Goal: Check status: Check status

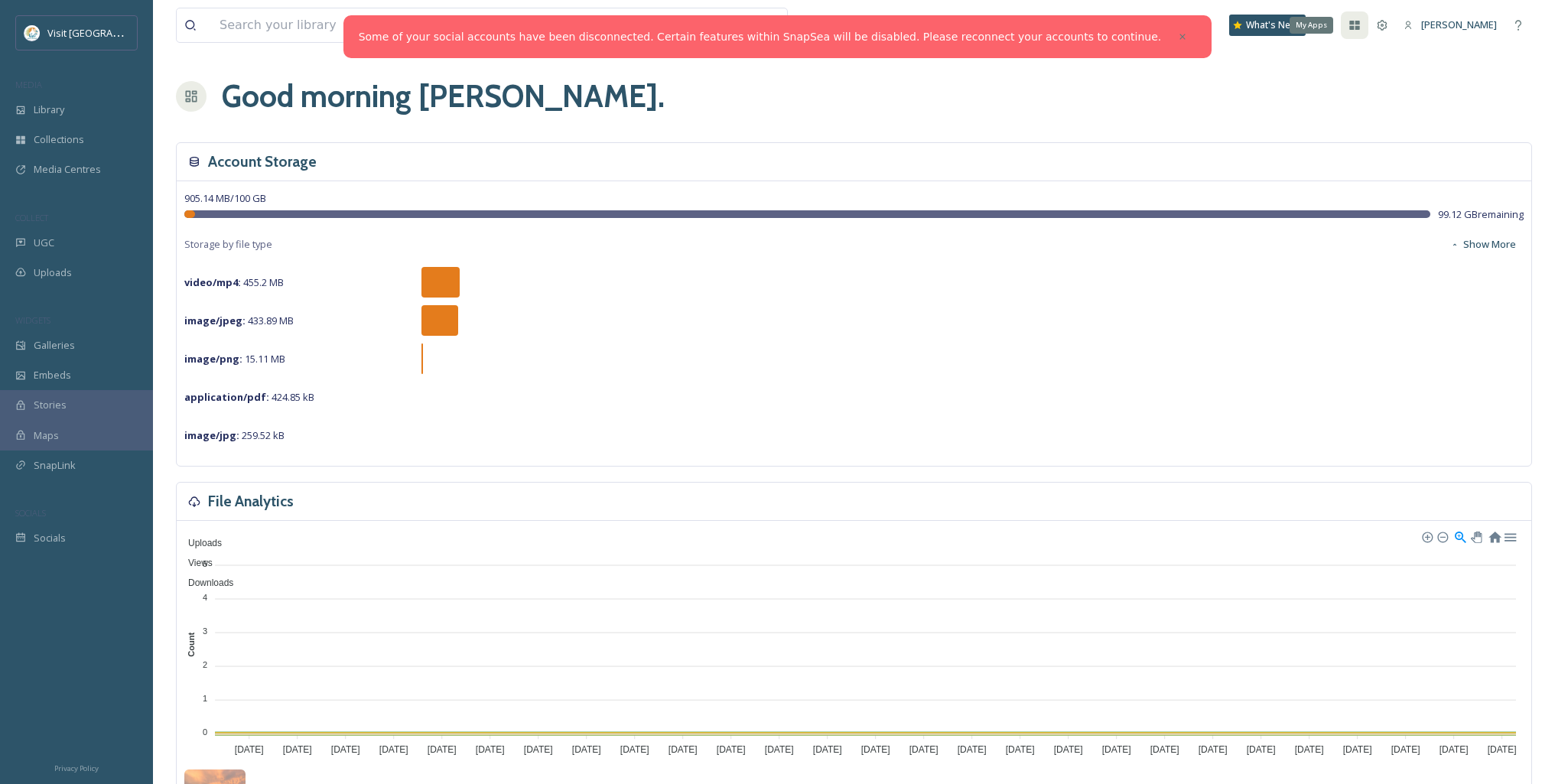
click at [1368, 14] on div "My Apps" at bounding box center [1354, 25] width 27 height 27
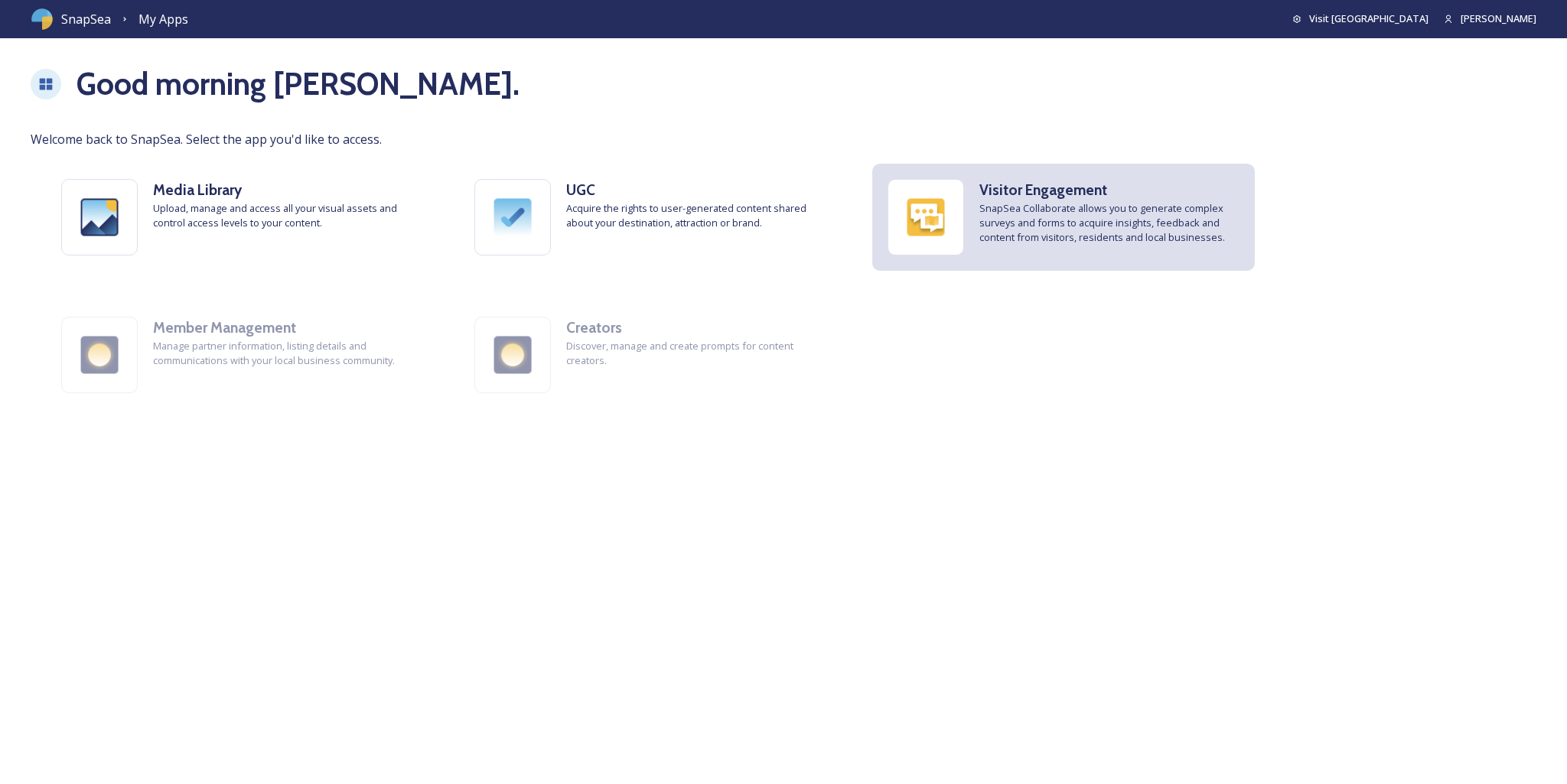
click at [1118, 182] on h3 "Visitor Engagement" at bounding box center [1109, 190] width 260 height 22
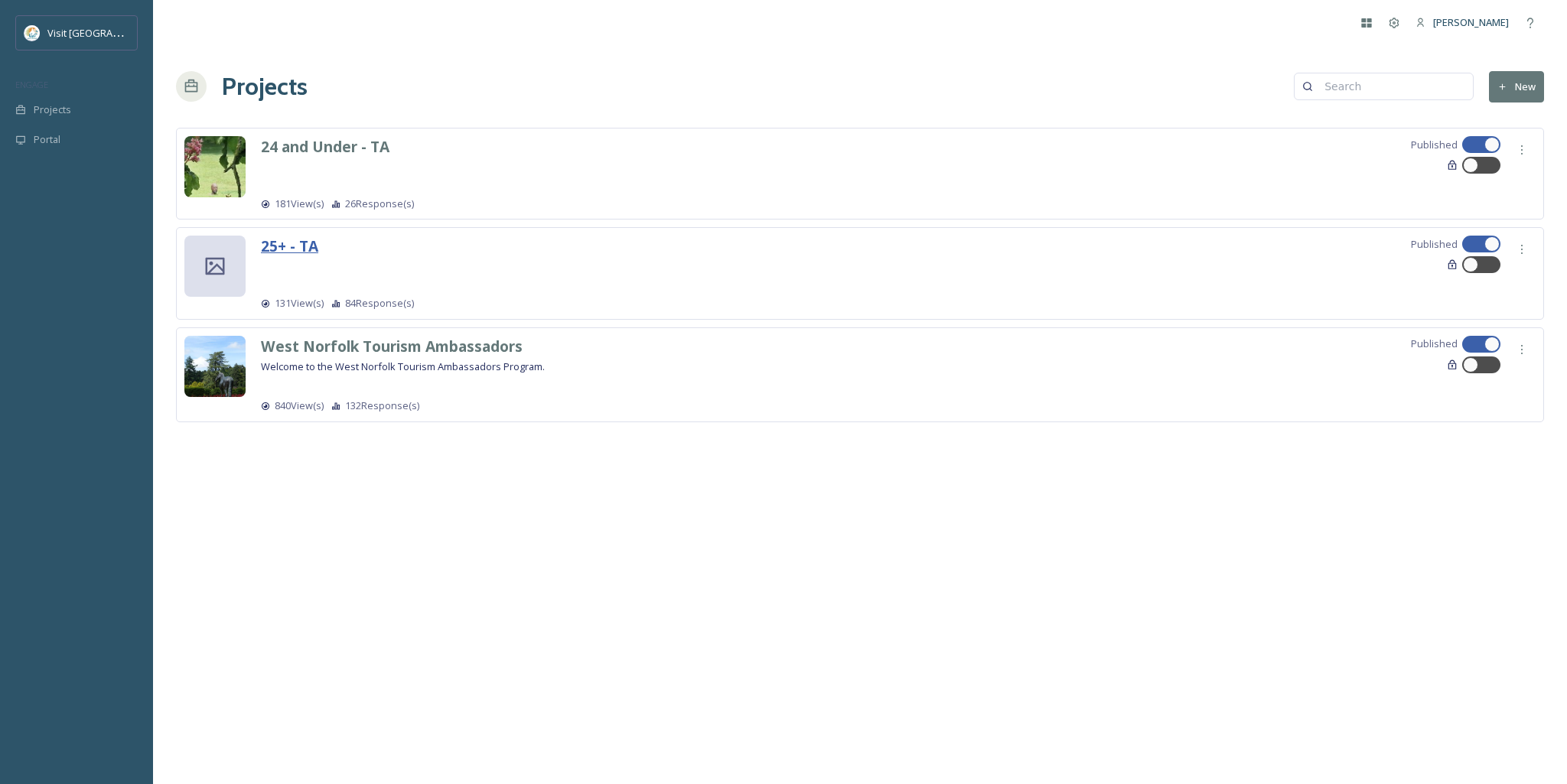
click at [317, 246] on strong "25+ - TA" at bounding box center [290, 246] width 58 height 21
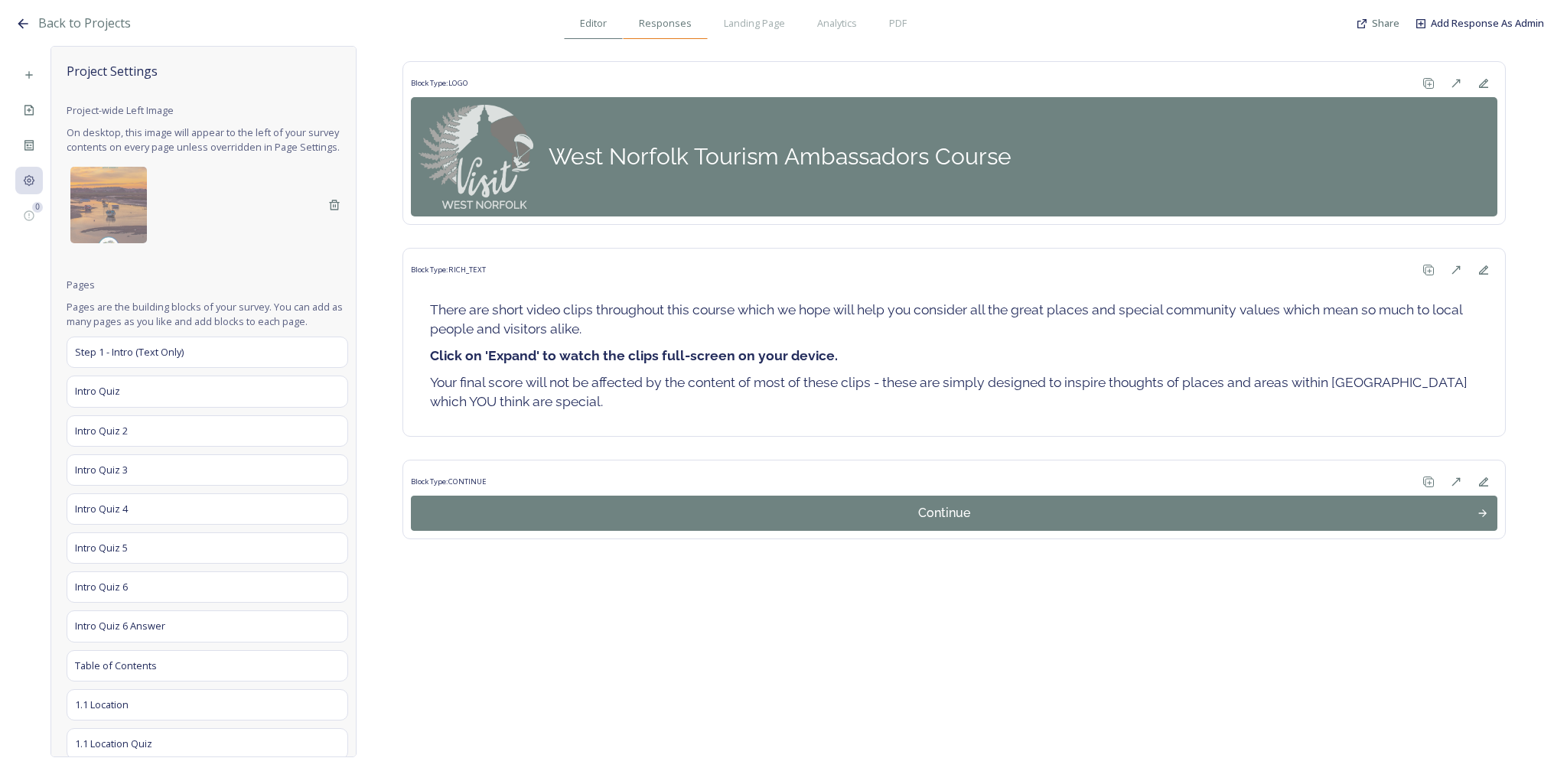
click at [699, 26] on div "Responses" at bounding box center [665, 23] width 85 height 31
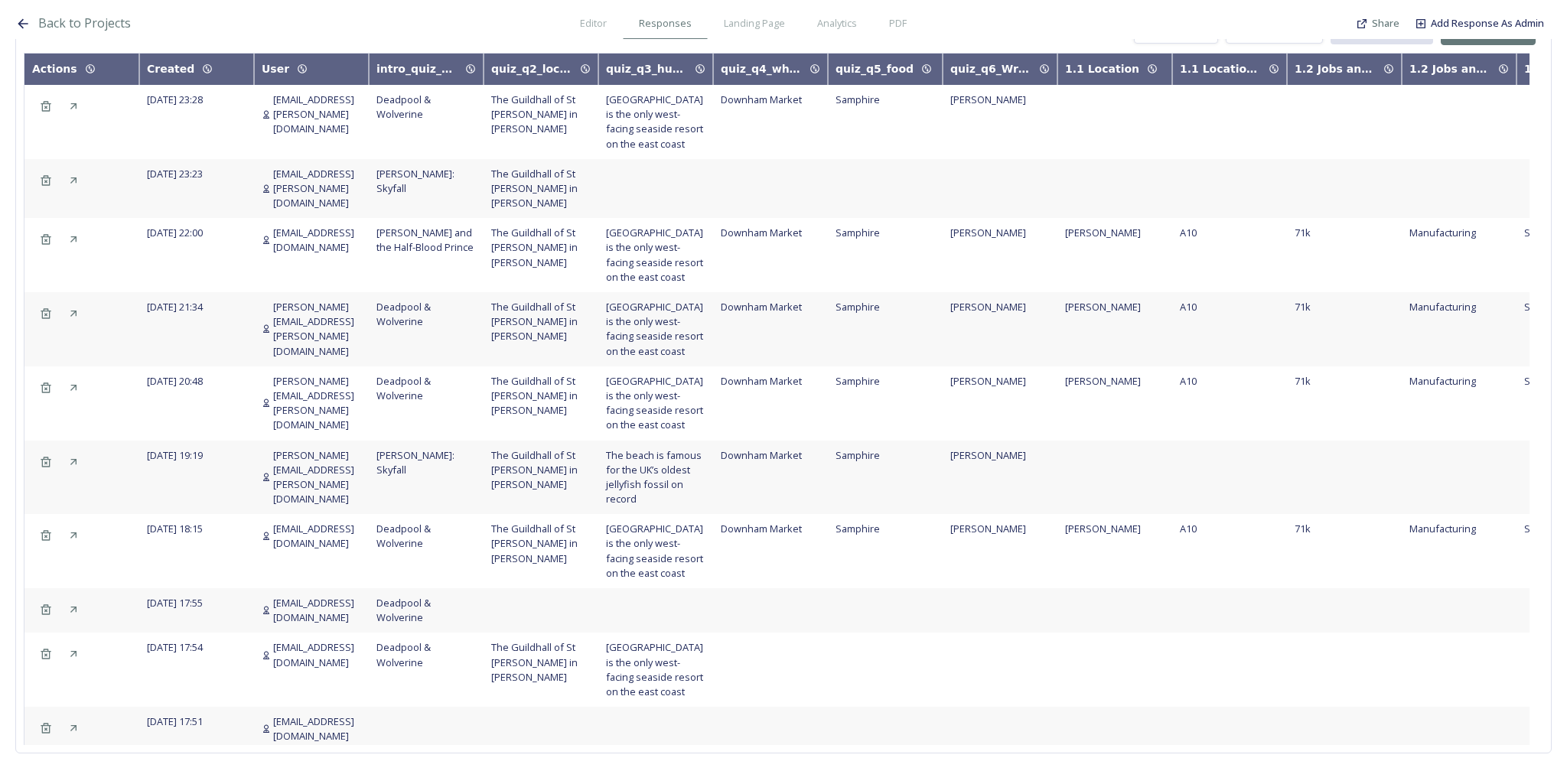
click at [319, 226] on span "[EMAIL_ADDRESS][DOMAIN_NAME]" at bounding box center [317, 240] width 88 height 29
copy span "[EMAIL_ADDRESS][DOMAIN_NAME]"
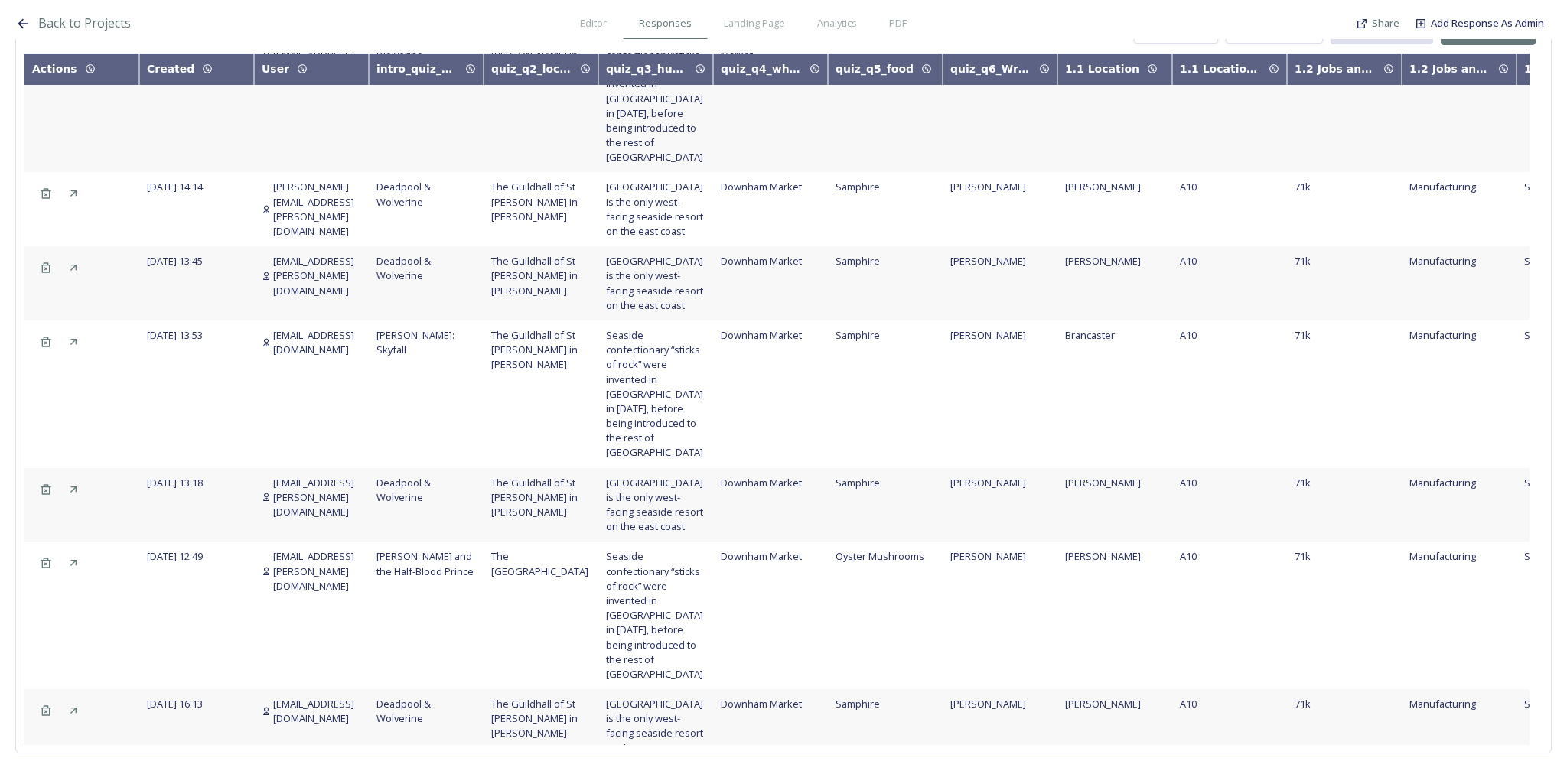
scroll to position [964, 0]
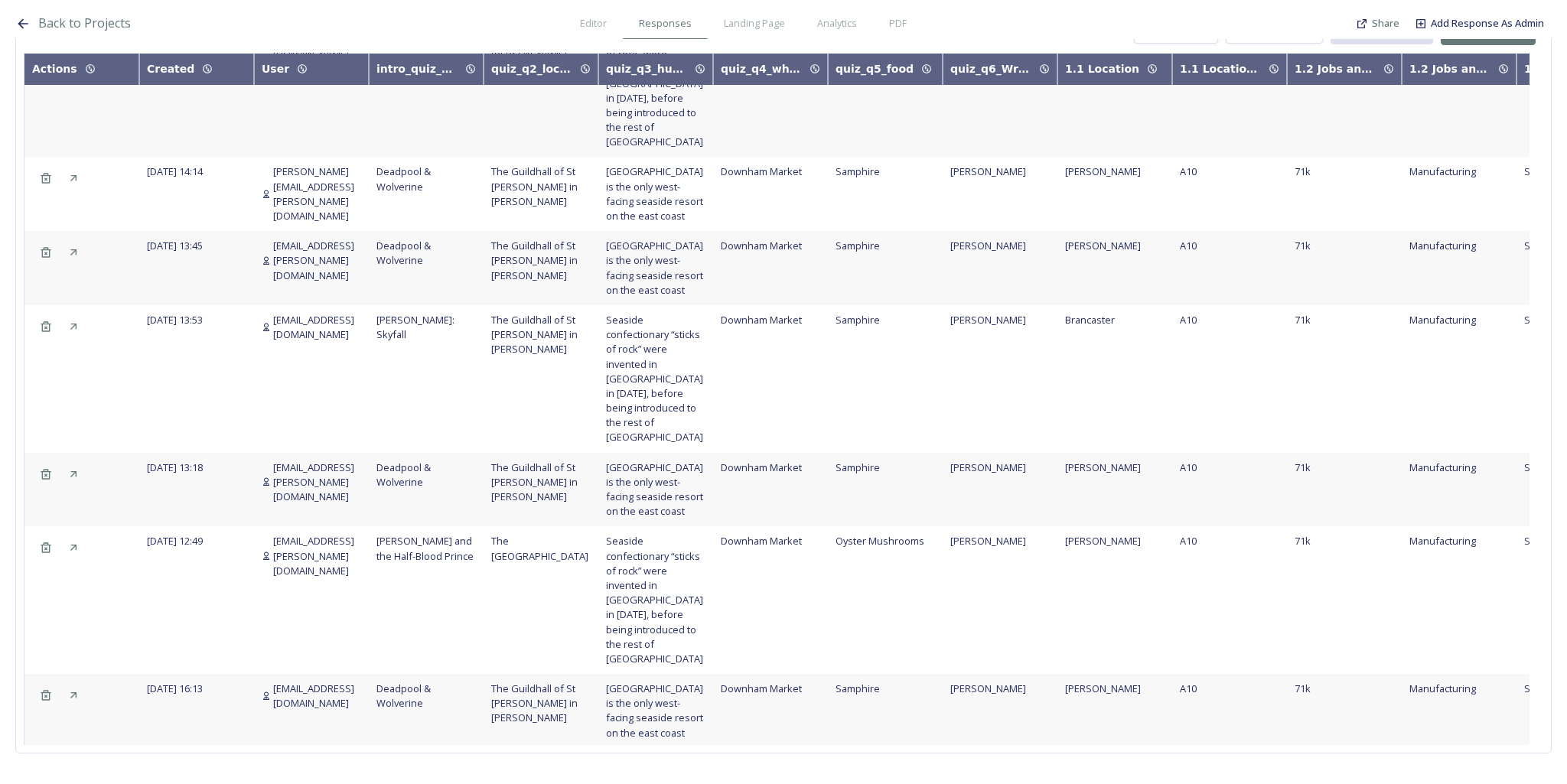
click at [770, 772] on span "Load More" at bounding box center [776, 779] width 49 height 15
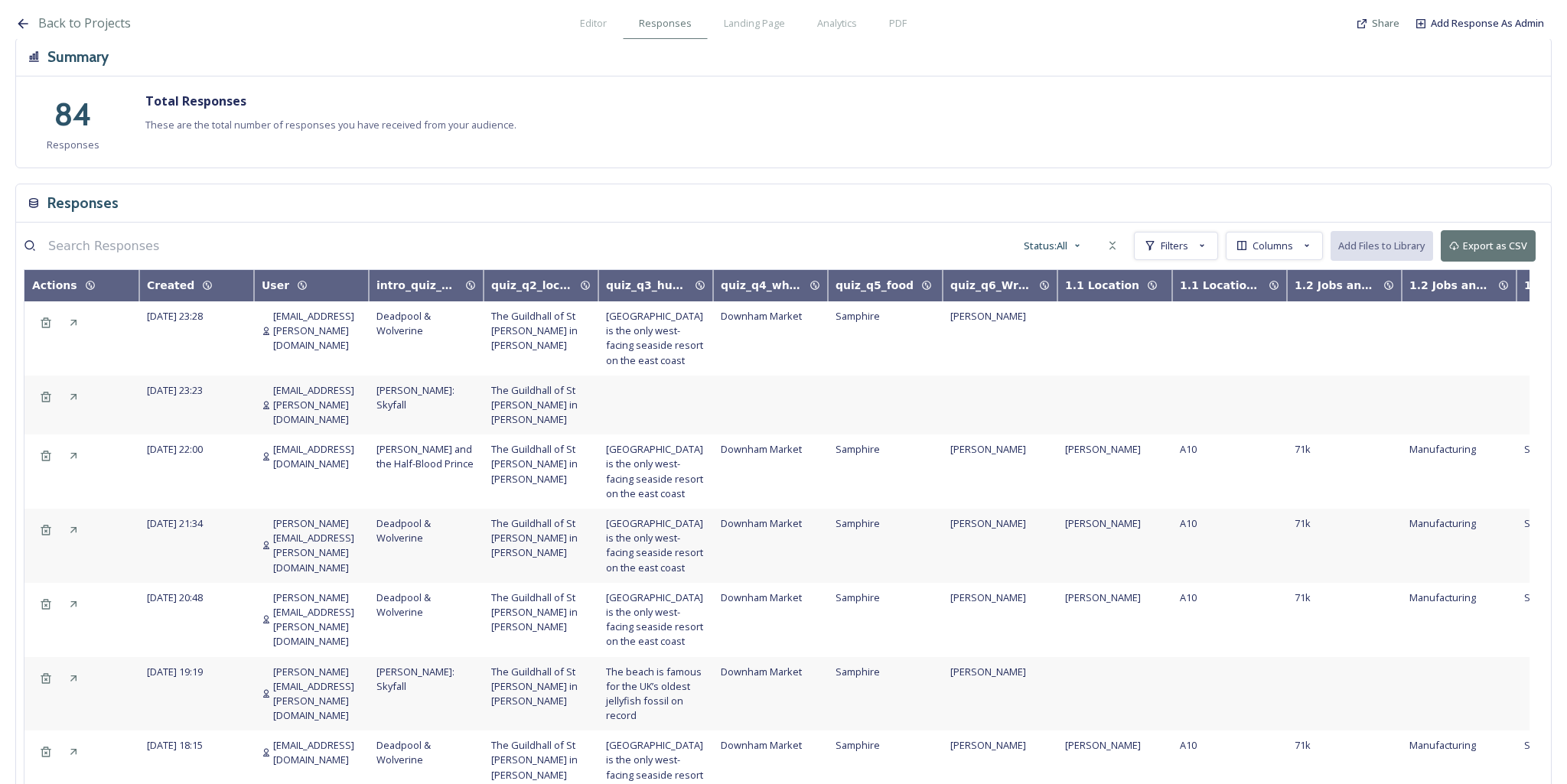
scroll to position [0, 0]
